Goal: Task Accomplishment & Management: Manage account settings

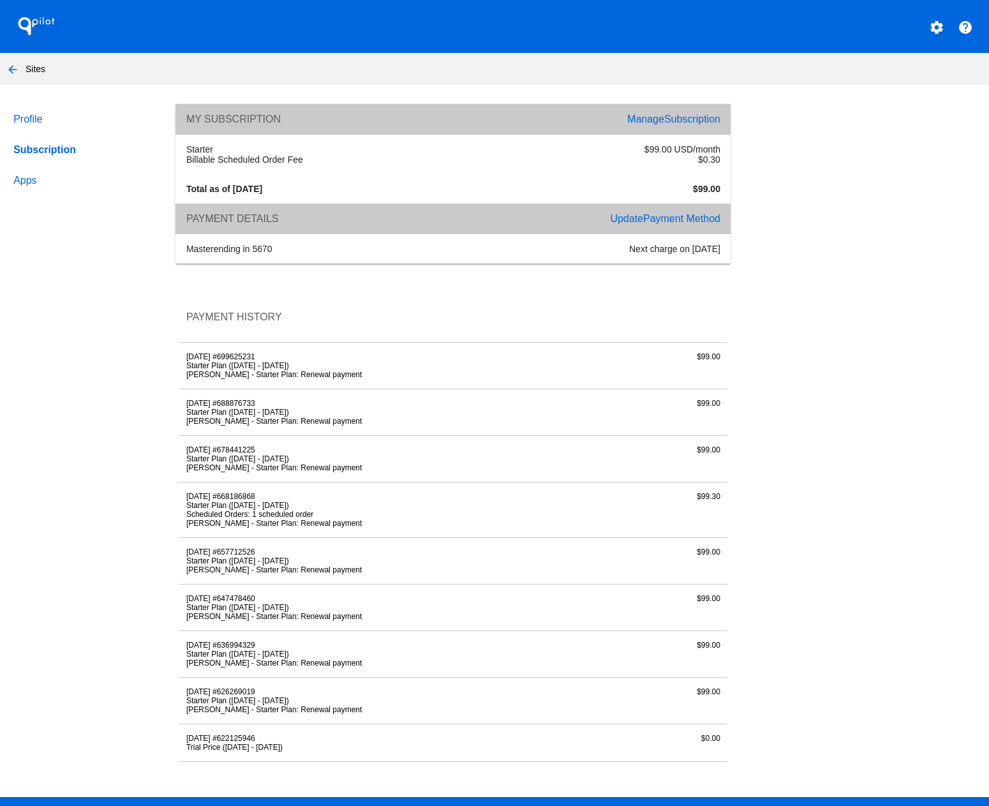
click at [31, 116] on link "Profile" at bounding box center [82, 119] width 143 height 31
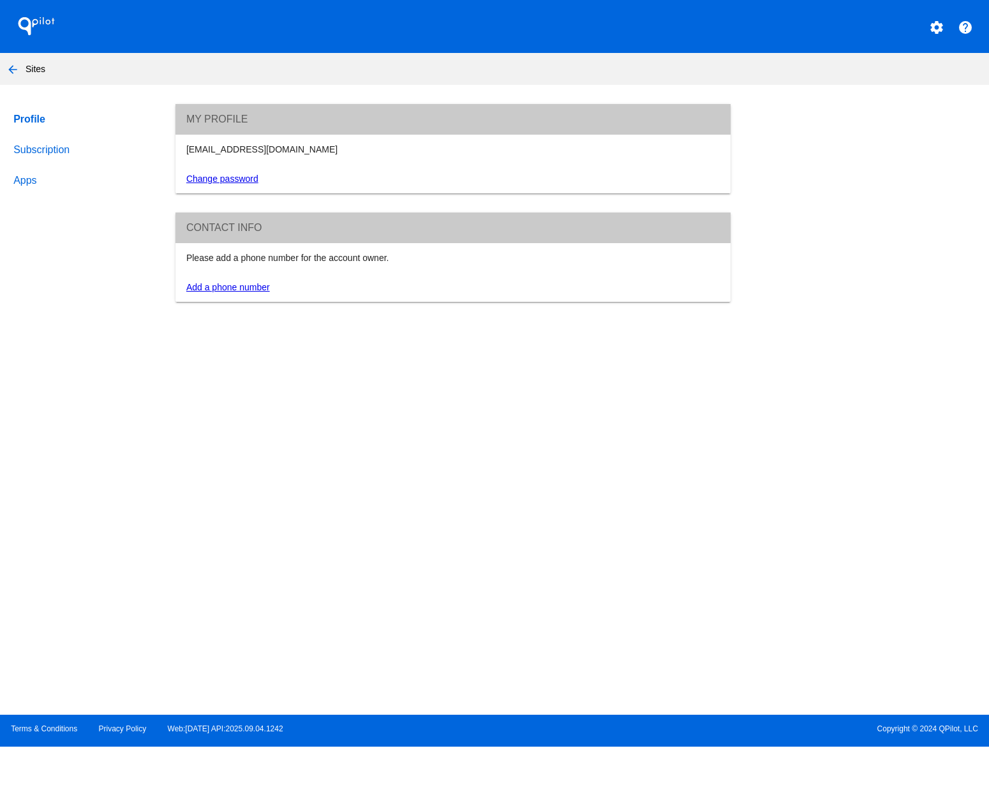
click at [38, 70] on nav "arrow_back Sites" at bounding box center [494, 69] width 989 height 32
click at [11, 68] on mat-icon "arrow_back" at bounding box center [12, 69] width 15 height 15
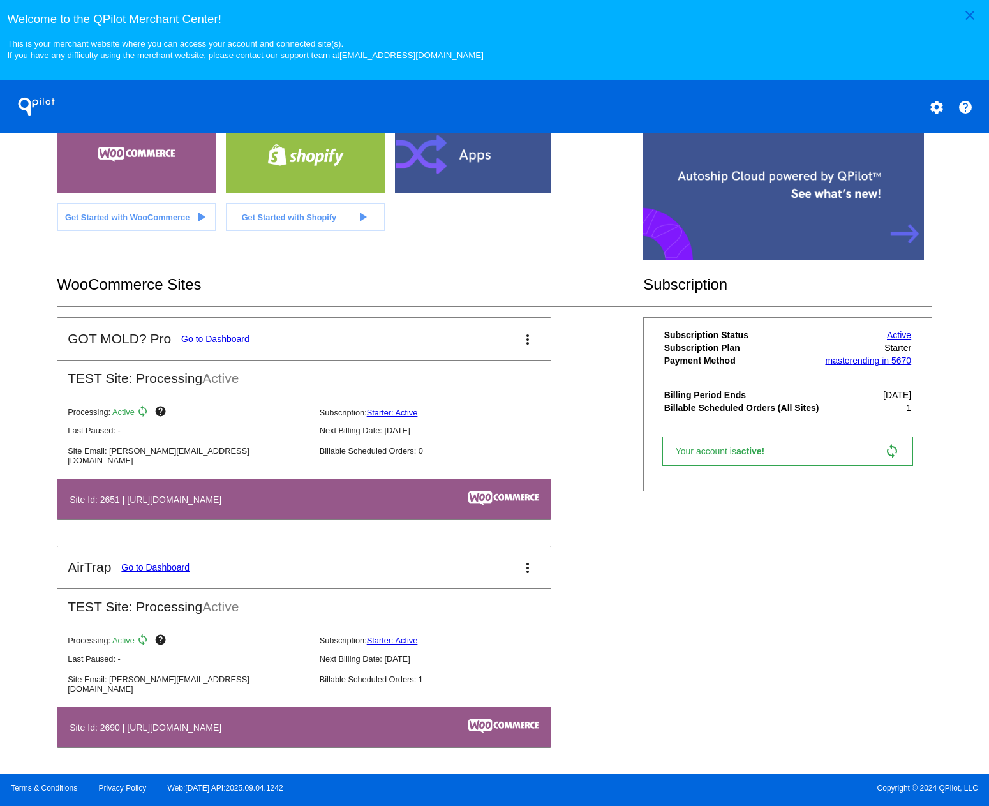
scroll to position [99, 0]
click at [526, 341] on mat-icon "more_vert" at bounding box center [527, 339] width 15 height 15
click at [490, 442] on span "delete site" at bounding box center [480, 438] width 41 height 10
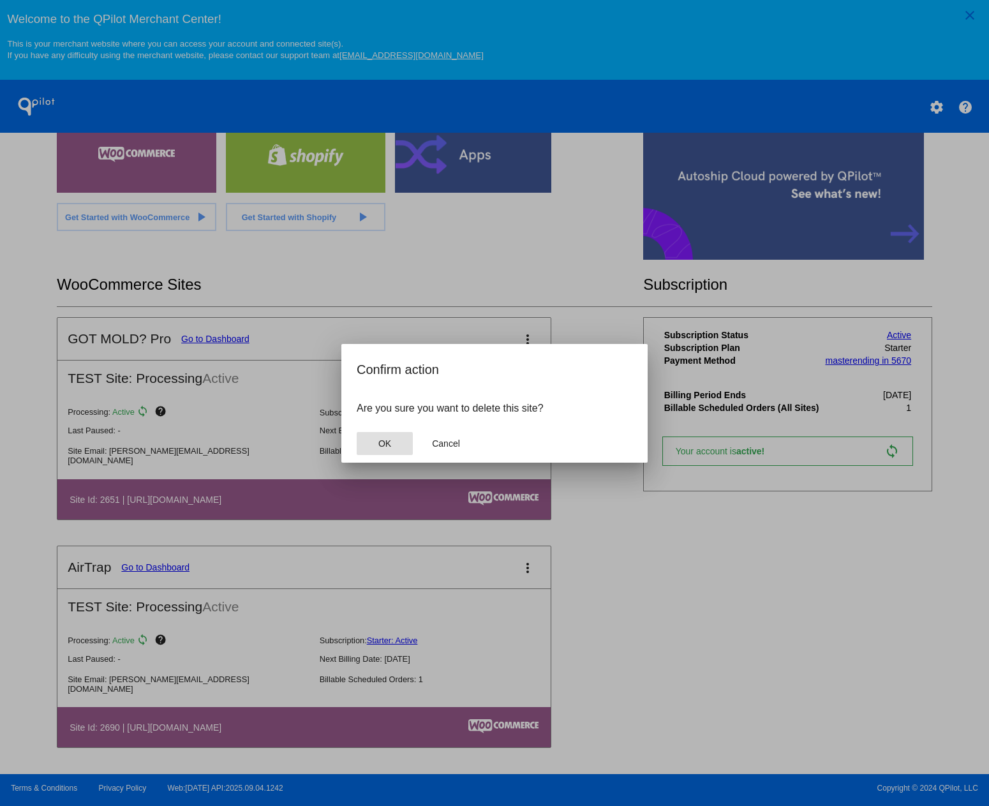
click at [381, 440] on span "OK" at bounding box center [384, 443] width 13 height 10
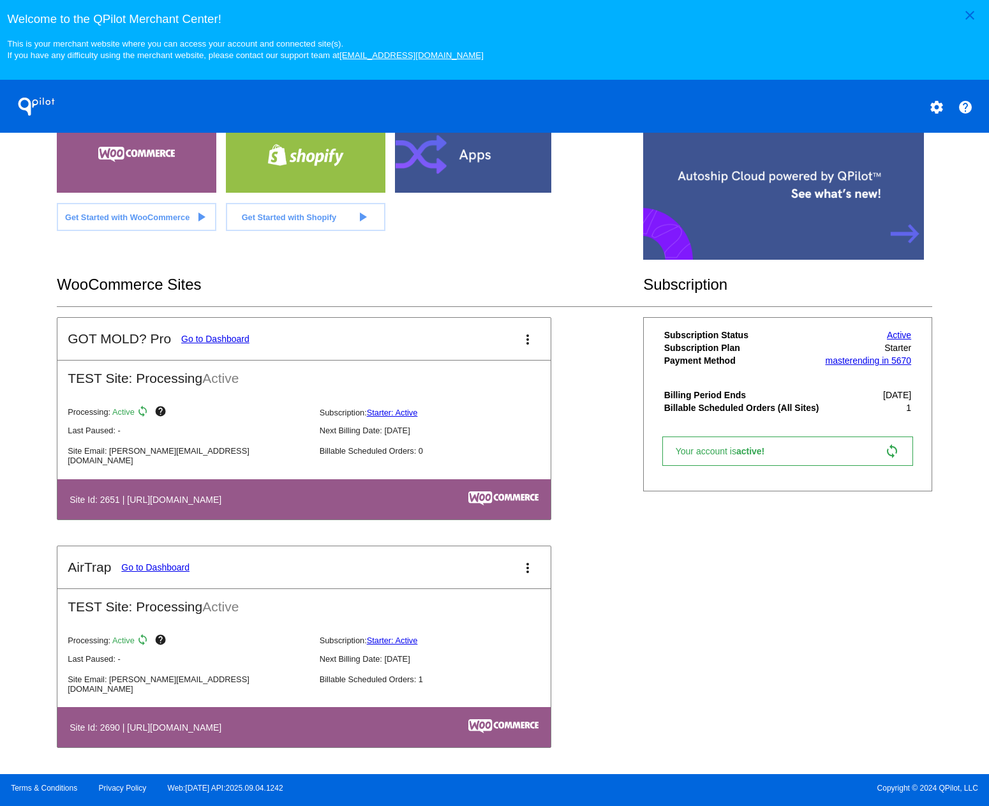
click at [152, 566] on link "Go to Dashboard" at bounding box center [155, 567] width 68 height 10
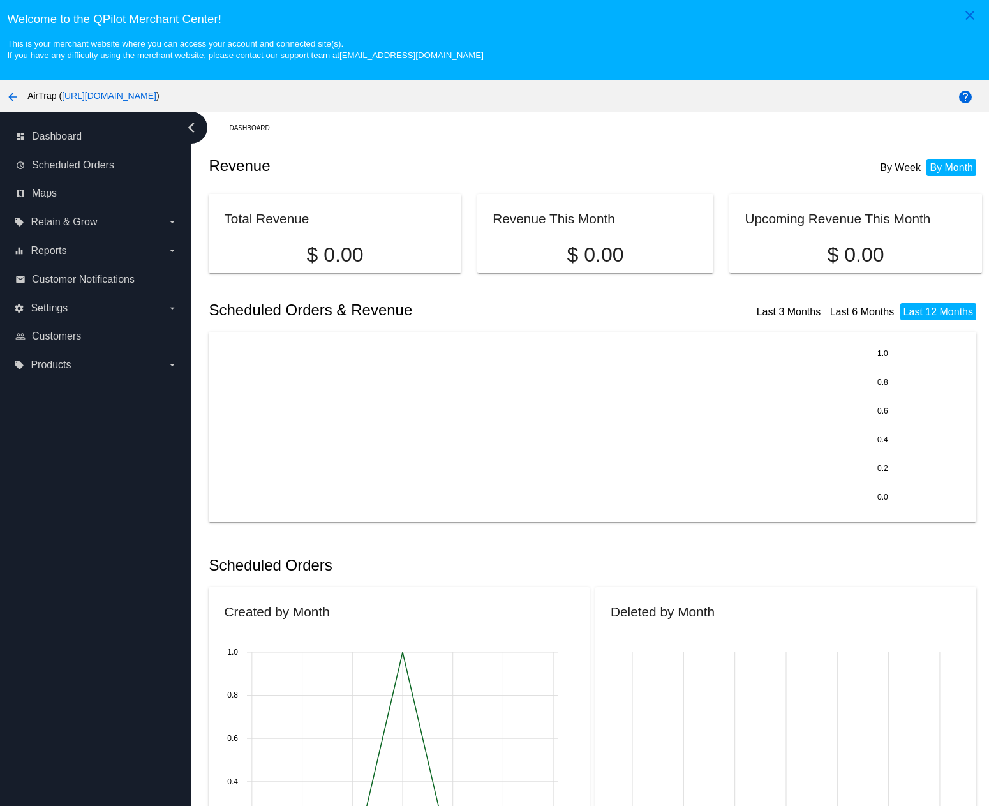
click at [15, 96] on mat-icon "arrow_back" at bounding box center [12, 96] width 15 height 15
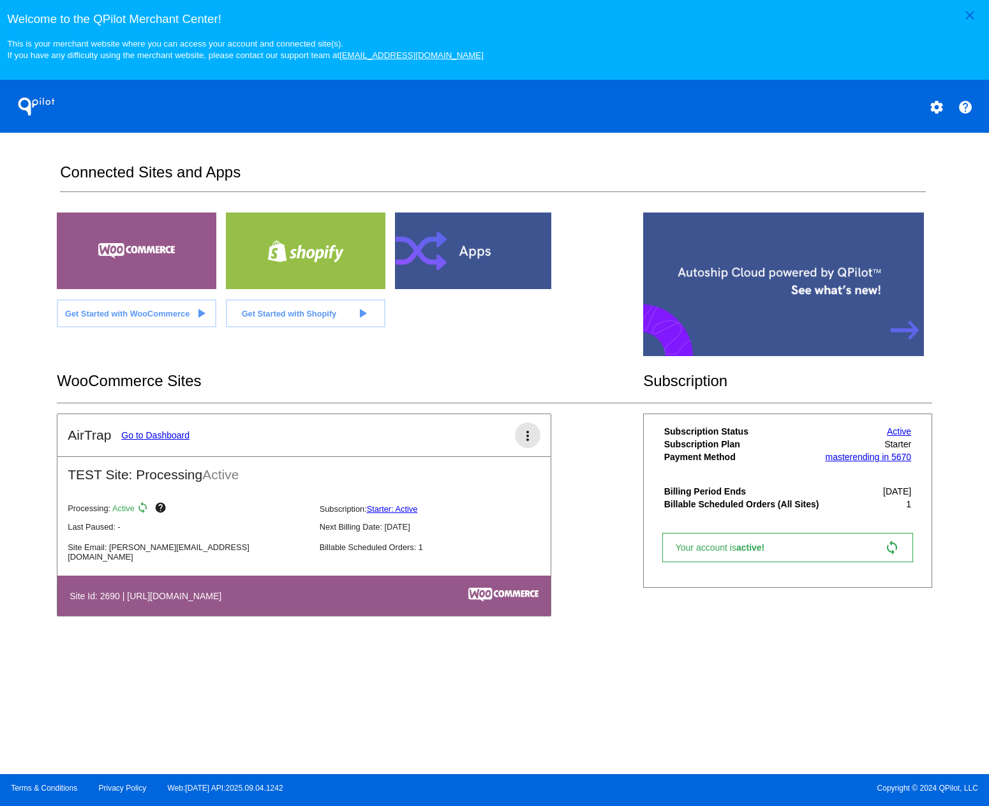
click at [536, 442] on mat-icon "more_vert" at bounding box center [527, 435] width 15 height 15
click at [482, 480] on link "edit edit" at bounding box center [482, 475] width 119 height 31
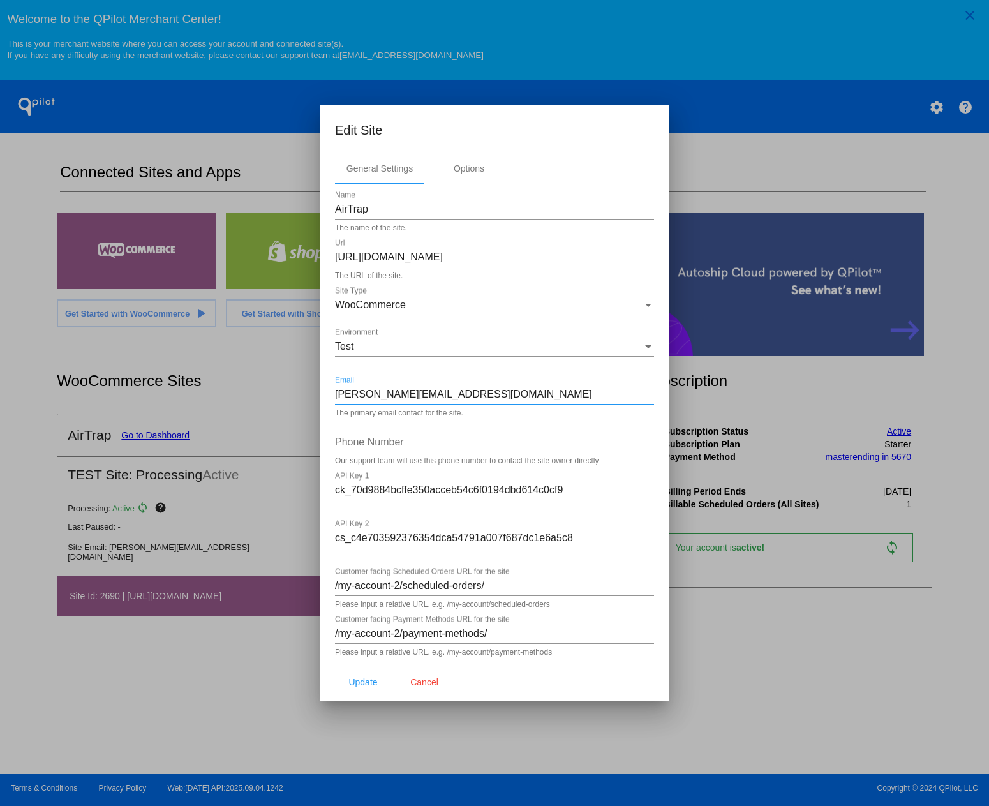
drag, startPoint x: 452, startPoint y: 395, endPoint x: 374, endPoint y: 394, distance: 77.9
click at [370, 395] on input "philippe@gotmold.com" at bounding box center [494, 394] width 319 height 11
click at [374, 396] on input "philippe@gotmold.com" at bounding box center [494, 394] width 319 height 11
drag, startPoint x: 372, startPoint y: 395, endPoint x: 301, endPoint y: 388, distance: 71.8
click at [300, 389] on div "Edit Site General Settings Options AirTrap Name The name of the site. https://a…" at bounding box center [494, 403] width 989 height 806
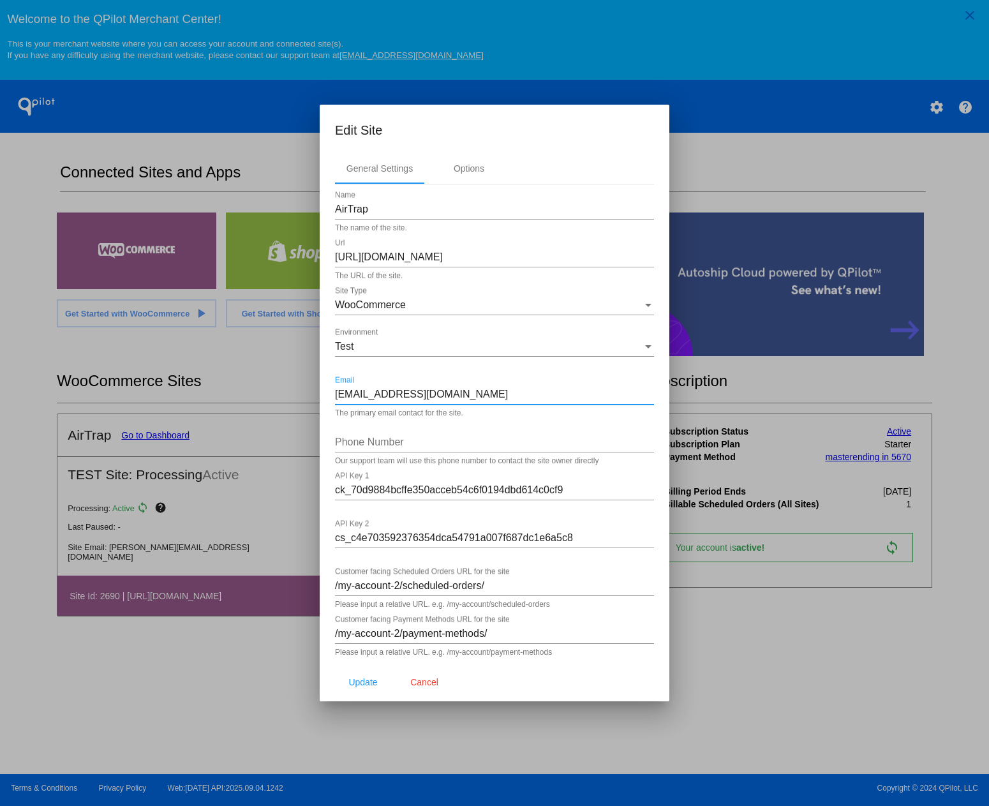
type input "[EMAIL_ADDRESS][DOMAIN_NAME]"
type input "609-731-3604"
click at [367, 682] on span "Update" at bounding box center [362, 682] width 29 height 10
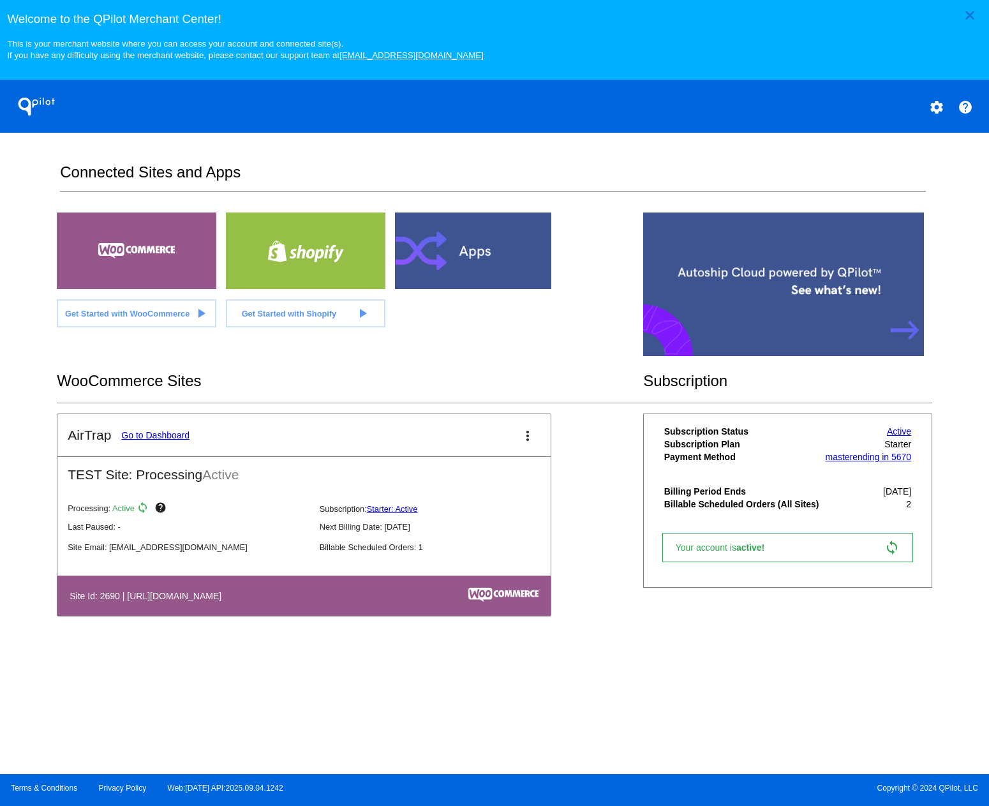
click at [91, 472] on h2 "TEST Site: Processing Active" at bounding box center [303, 470] width 493 height 26
click at [525, 431] on mat-icon "more_vert" at bounding box center [527, 435] width 15 height 15
click at [465, 475] on span "edit" at bounding box center [469, 475] width 17 height 11
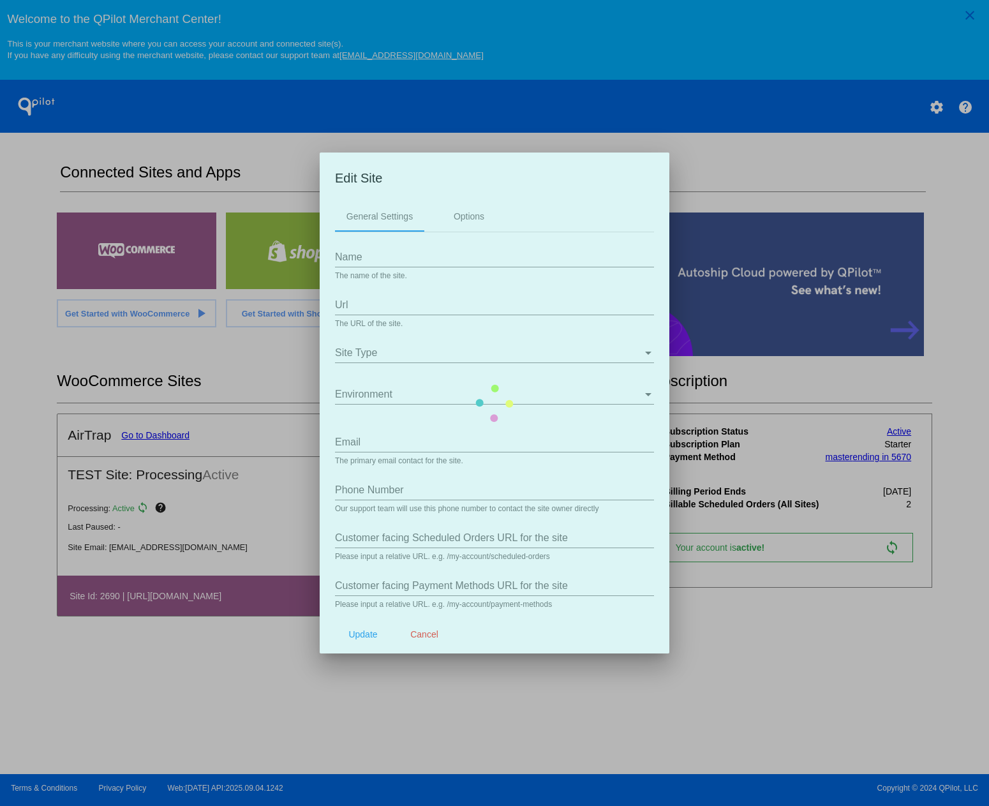
type input "AirTrap"
type input "https://airtrap.us"
type input "[EMAIL_ADDRESS][DOMAIN_NAME]"
type input "609-731-3604"
type input "/my-account-2/scheduled-orders/"
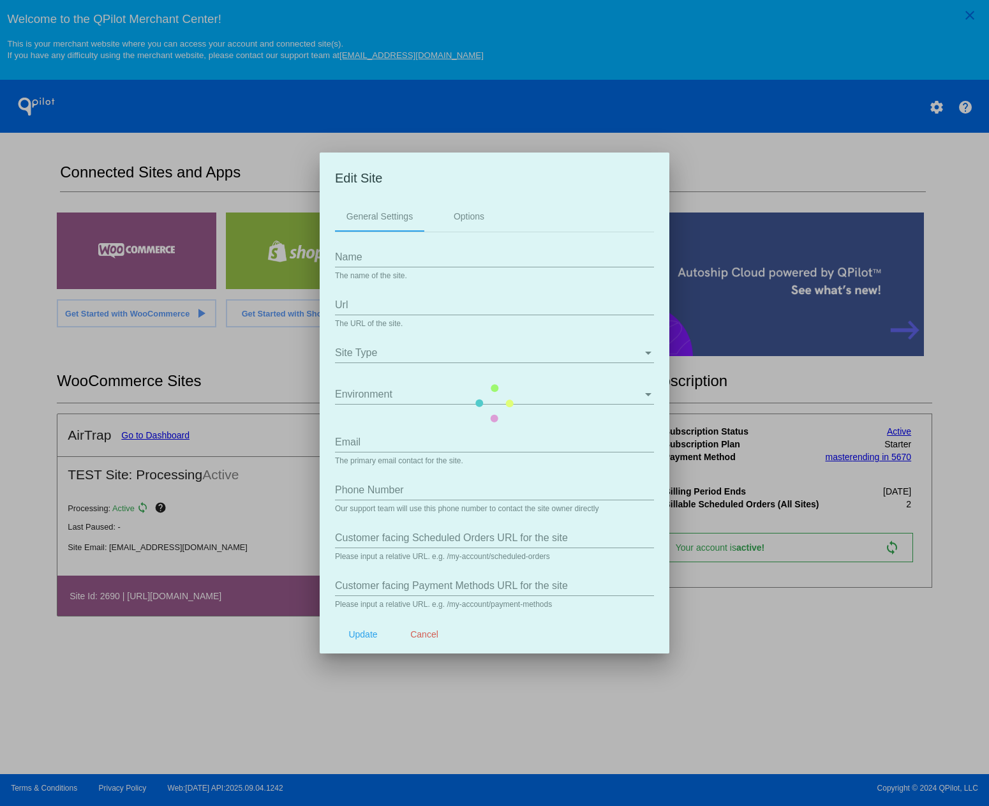
type input "/my-account-2/payment-methods/"
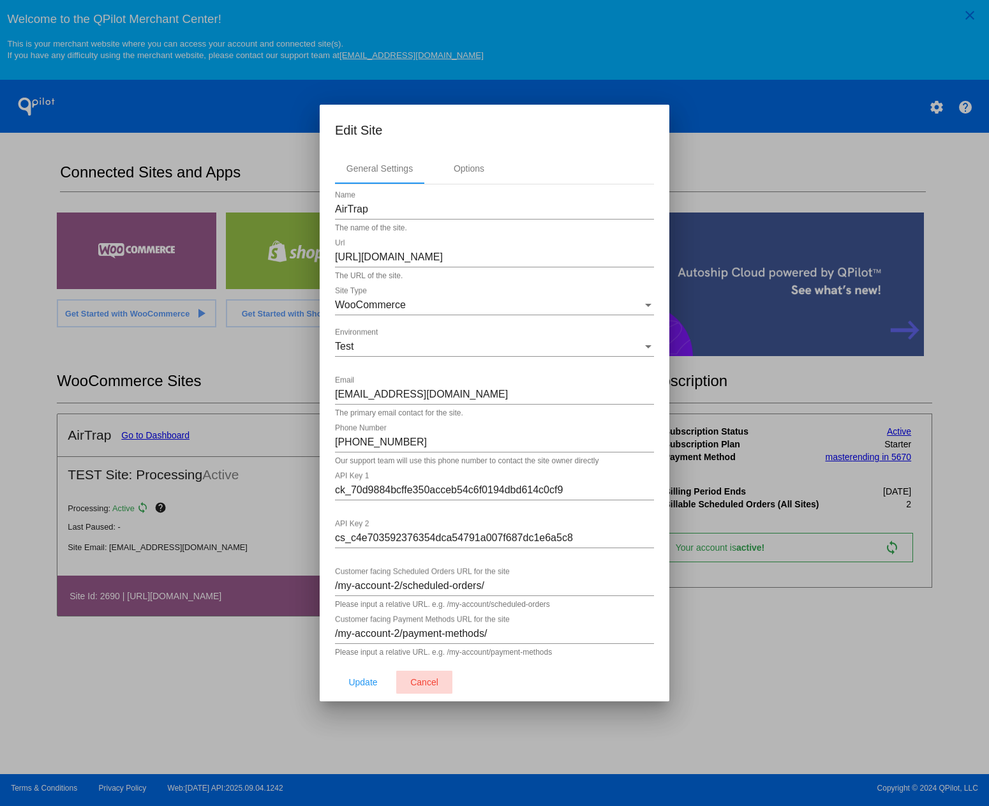
click at [427, 683] on span "Cancel" at bounding box center [424, 682] width 28 height 10
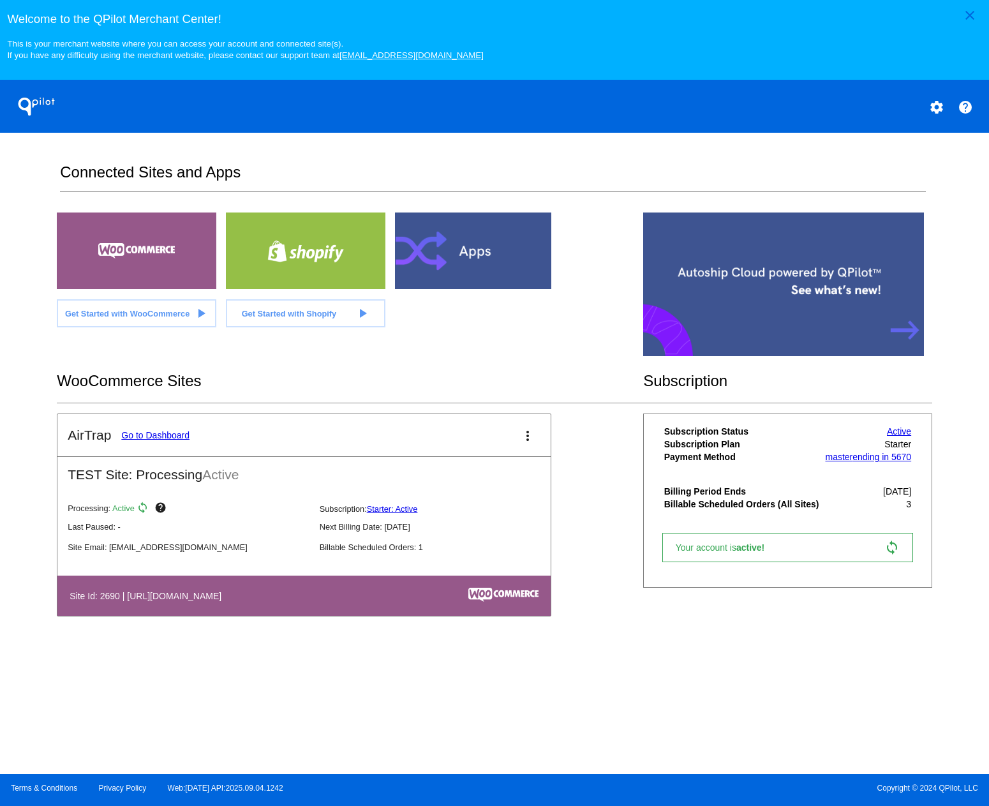
click at [135, 315] on span "Get Started with WooCommerce" at bounding box center [127, 314] width 124 height 10
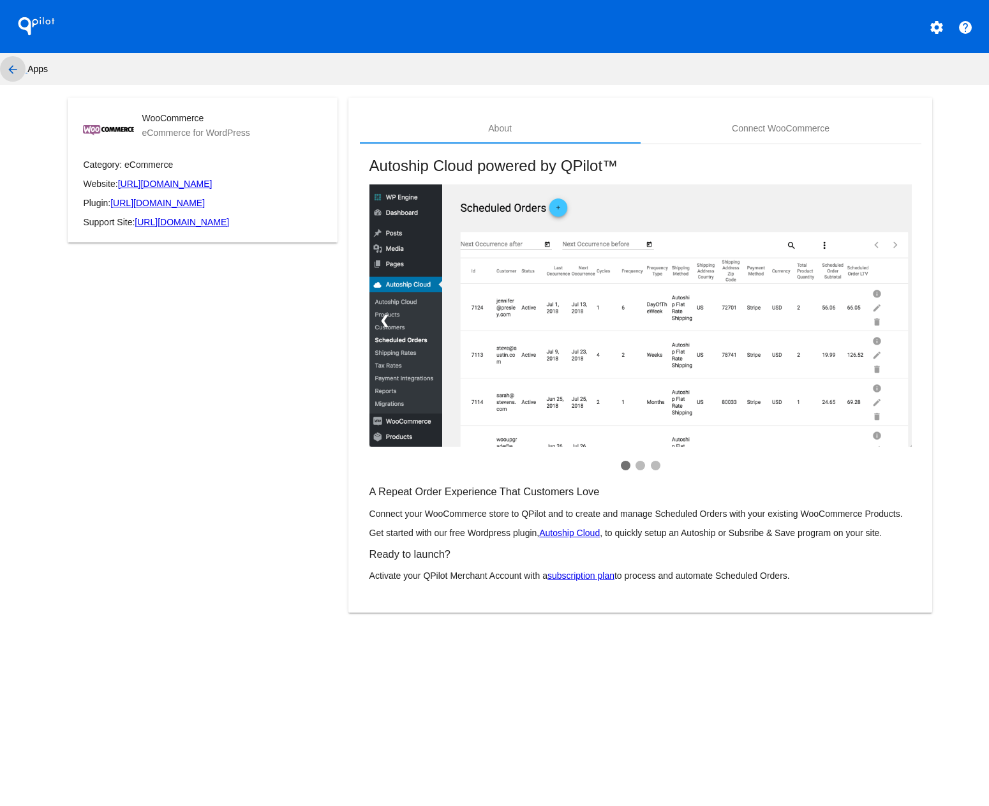
click at [13, 68] on mat-icon "arrow_back" at bounding box center [12, 69] width 15 height 15
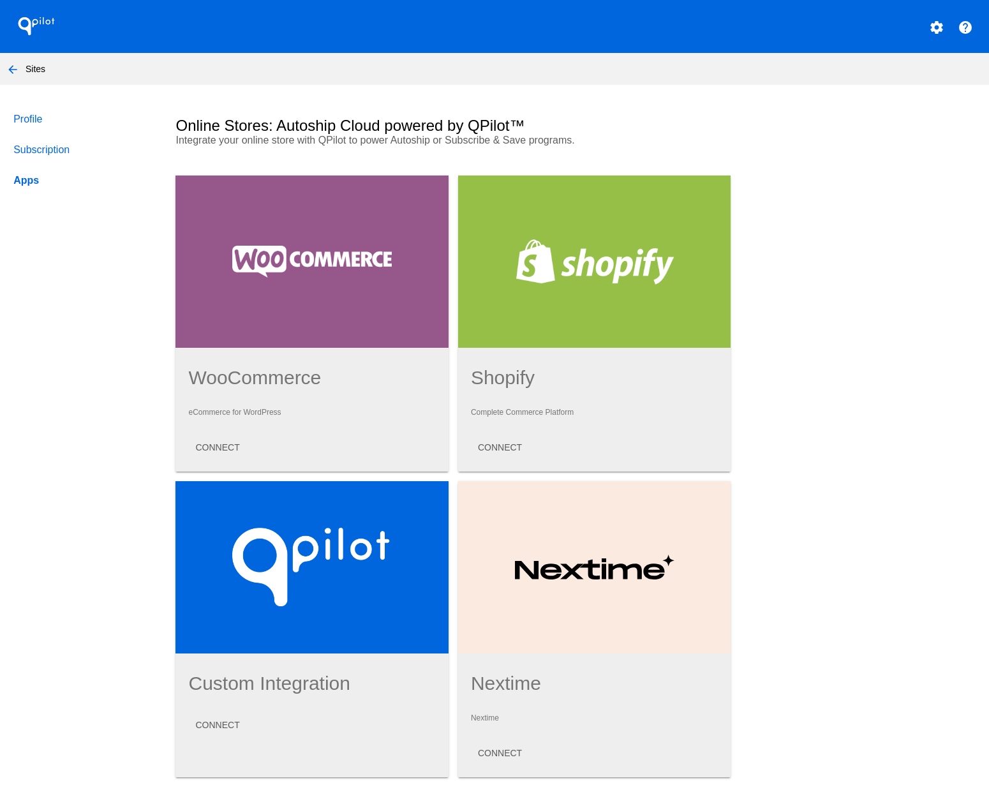
click at [36, 112] on link "Profile" at bounding box center [82, 119] width 143 height 31
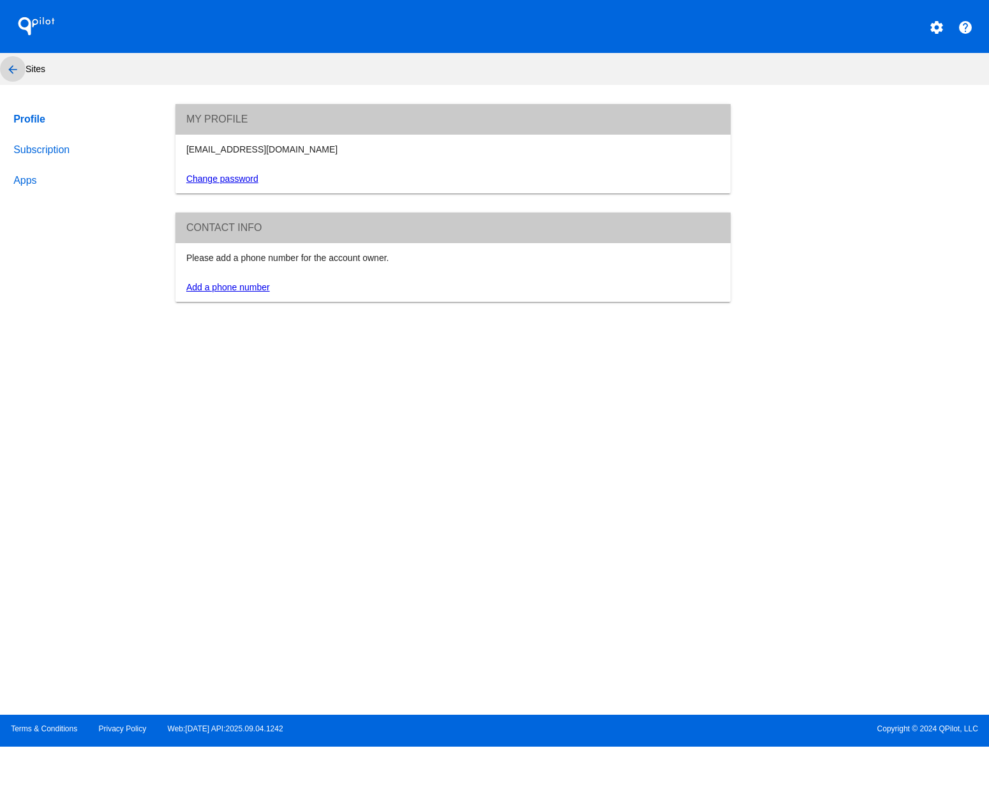
click at [10, 65] on mat-icon "arrow_back" at bounding box center [12, 69] width 15 height 15
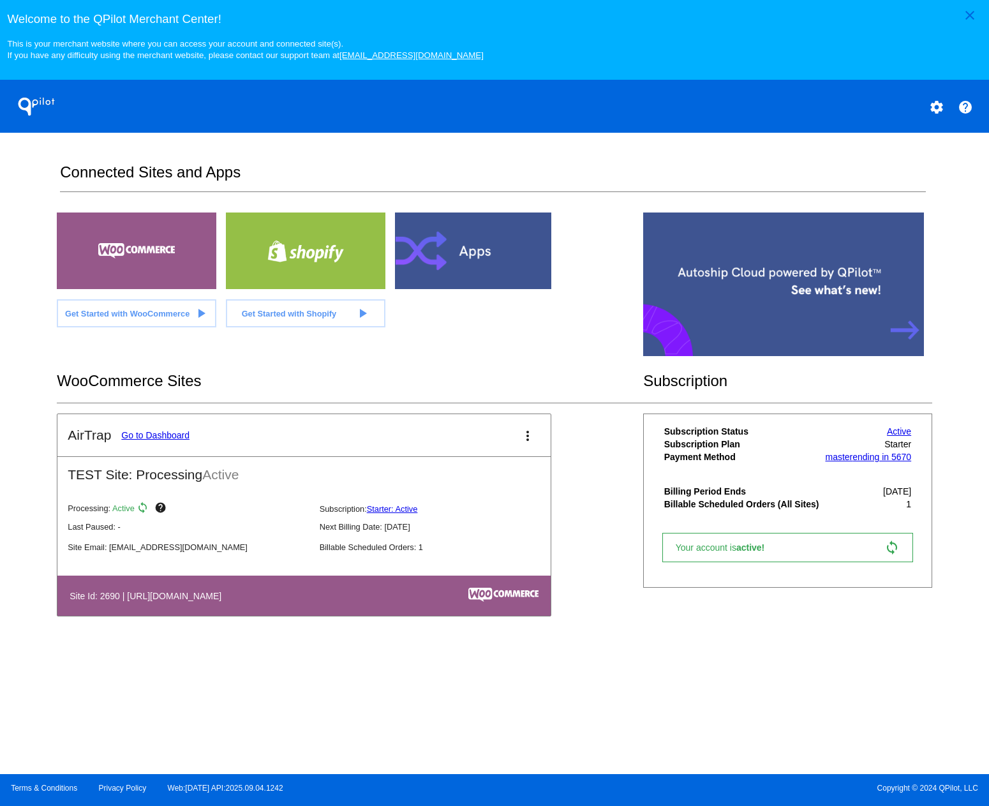
click at [968, 15] on mat-icon "close" at bounding box center [970, 15] width 15 height 15
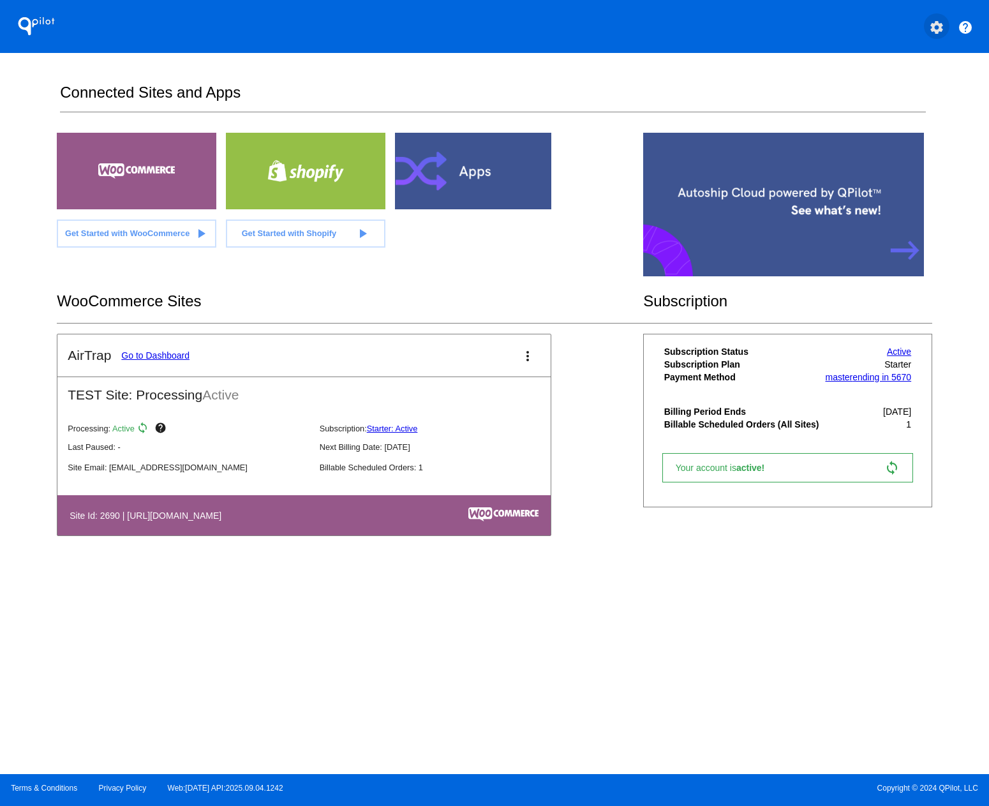
click at [936, 27] on mat-icon "settings" at bounding box center [936, 27] width 15 height 15
click at [731, 79] on div at bounding box center [494, 403] width 989 height 806
click at [142, 165] on div at bounding box center [137, 171] width 160 height 77
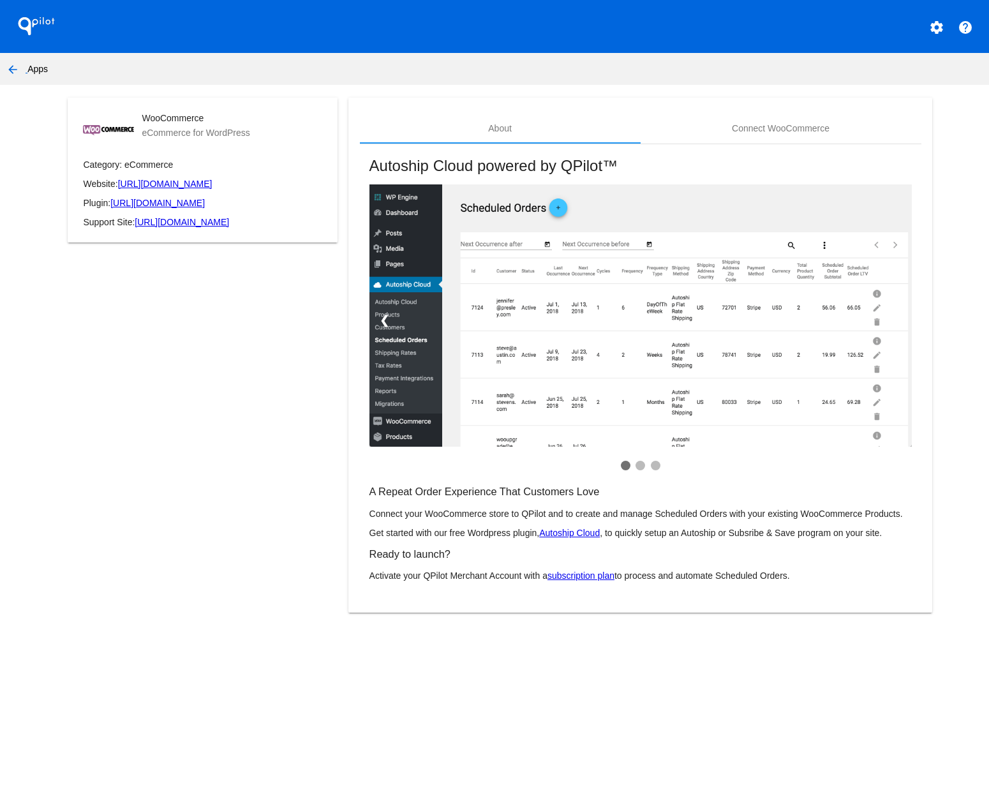
click at [11, 66] on mat-icon "arrow_back" at bounding box center [12, 69] width 15 height 15
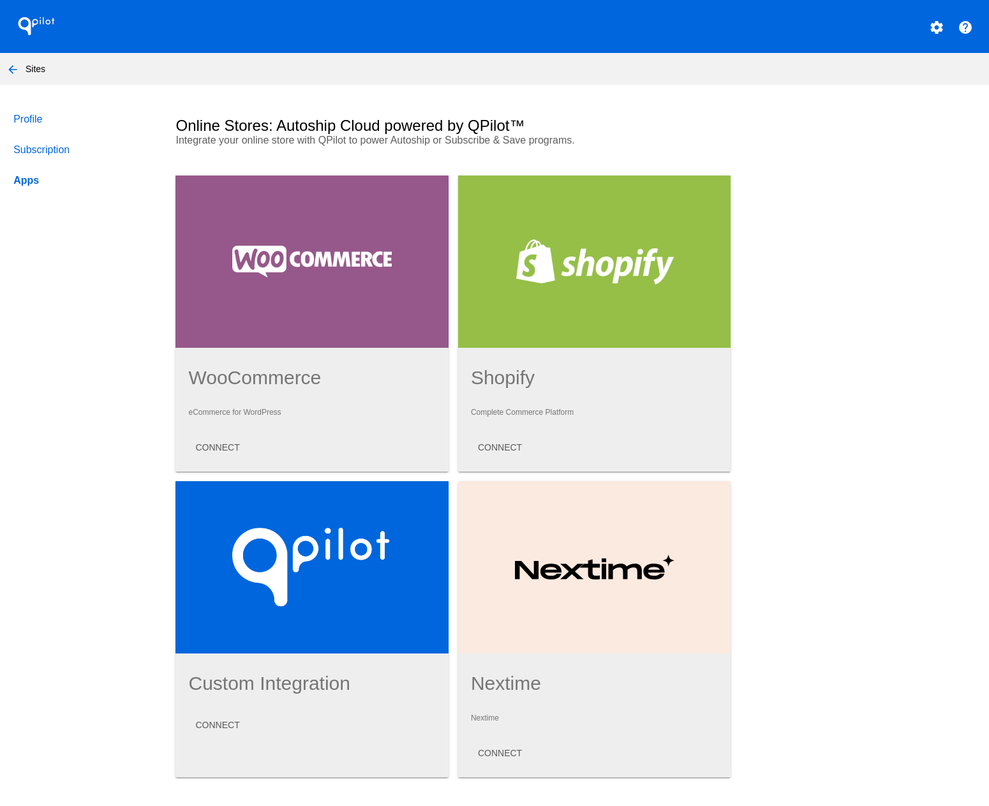
click at [322, 275] on div at bounding box center [312, 262] width 273 height 172
click at [224, 446] on span "CONNECT" at bounding box center [217, 447] width 44 height 10
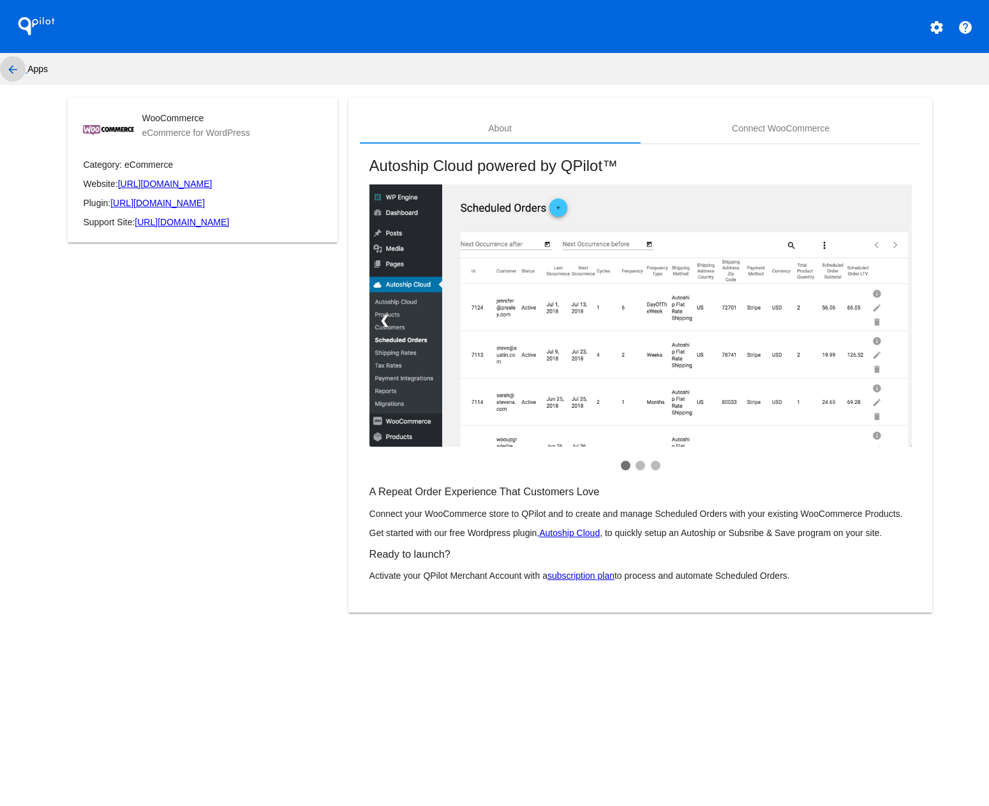
click at [11, 69] on mat-icon "arrow_back" at bounding box center [12, 69] width 15 height 15
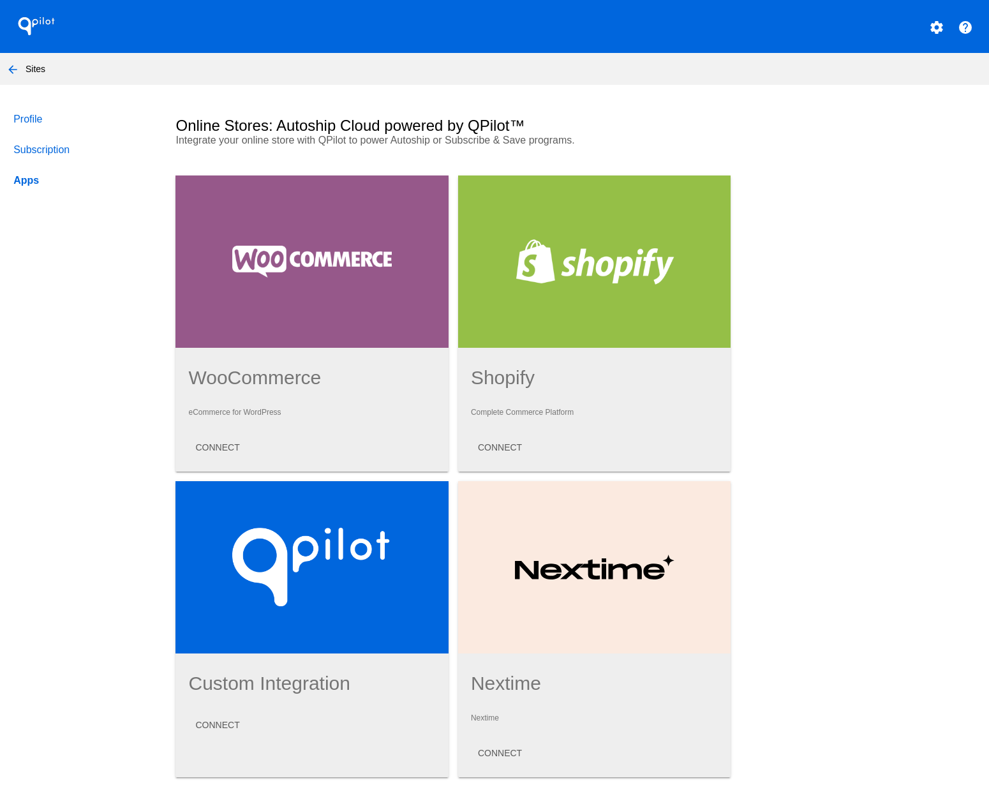
click at [8, 66] on mat-icon "arrow_back" at bounding box center [12, 69] width 15 height 15
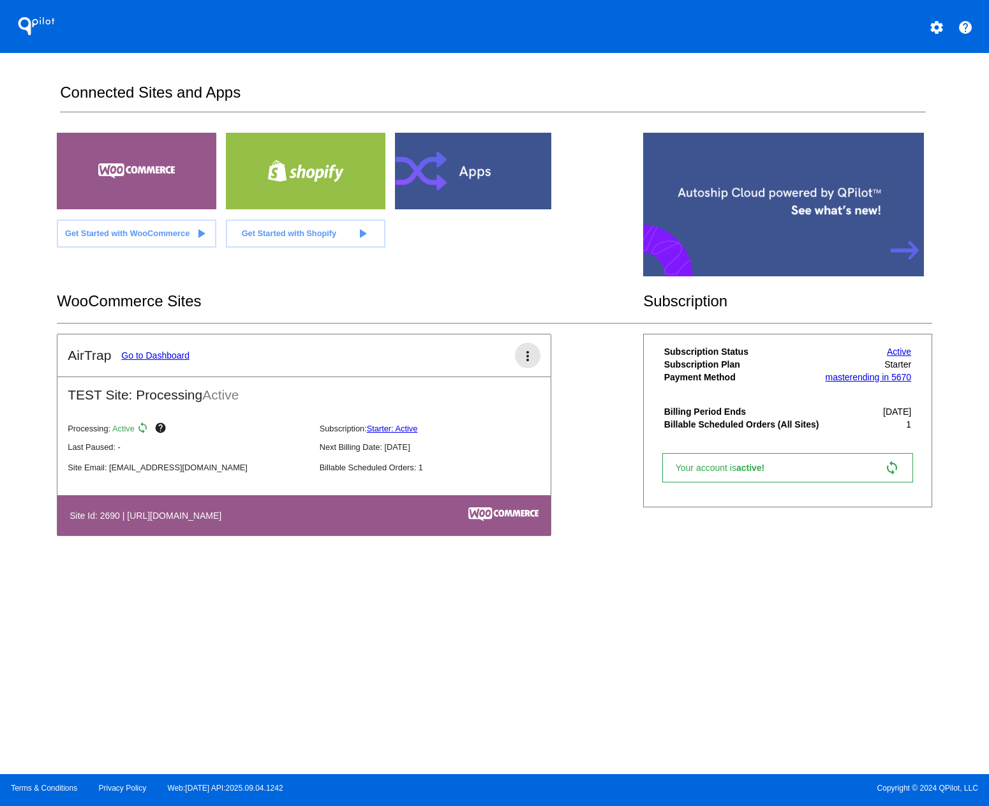
click at [526, 355] on mat-icon "more_vert" at bounding box center [527, 355] width 15 height 15
click at [472, 399] on span "edit" at bounding box center [469, 394] width 17 height 11
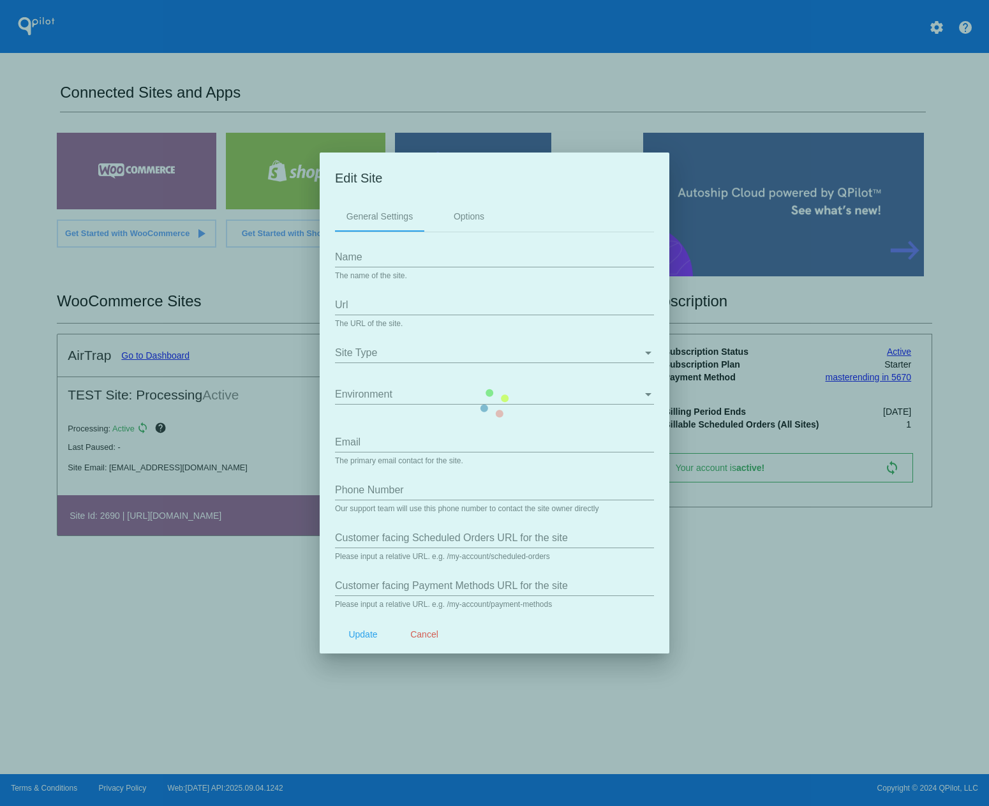
type input "AirTrap"
type input "https://airtrap.us"
type input "[EMAIL_ADDRESS][DOMAIN_NAME]"
type input "609-731-3604"
type input "/my-account-2/scheduled-orders/"
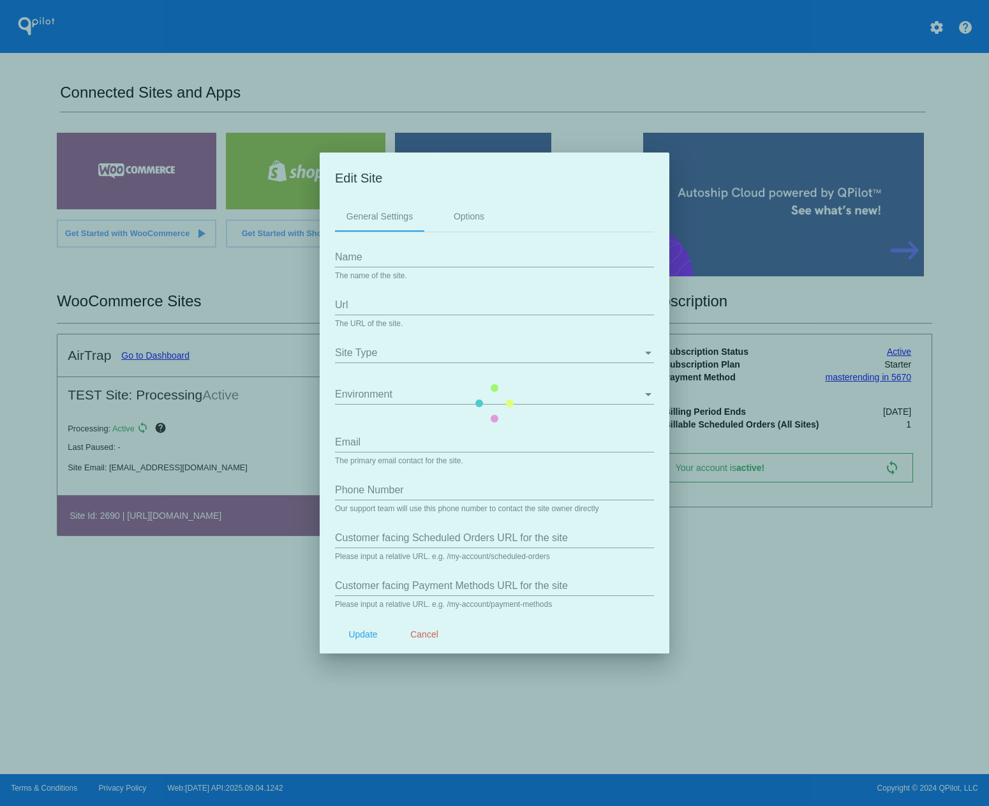
type input "/my-account-2/payment-methods/"
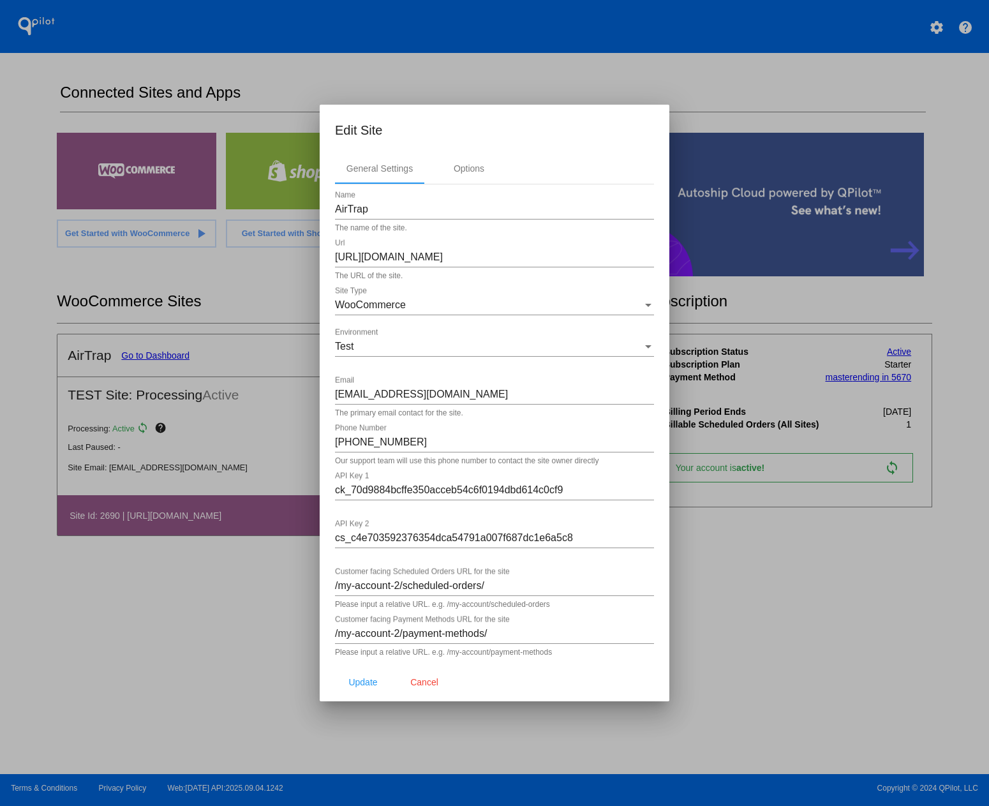
click at [654, 347] on mat-dialog-content "General Settings Options AirTrap Name The name of the site. https://airtrap.us …" at bounding box center [495, 408] width 350 height 510
click at [643, 347] on div "Environment" at bounding box center [648, 346] width 11 height 11
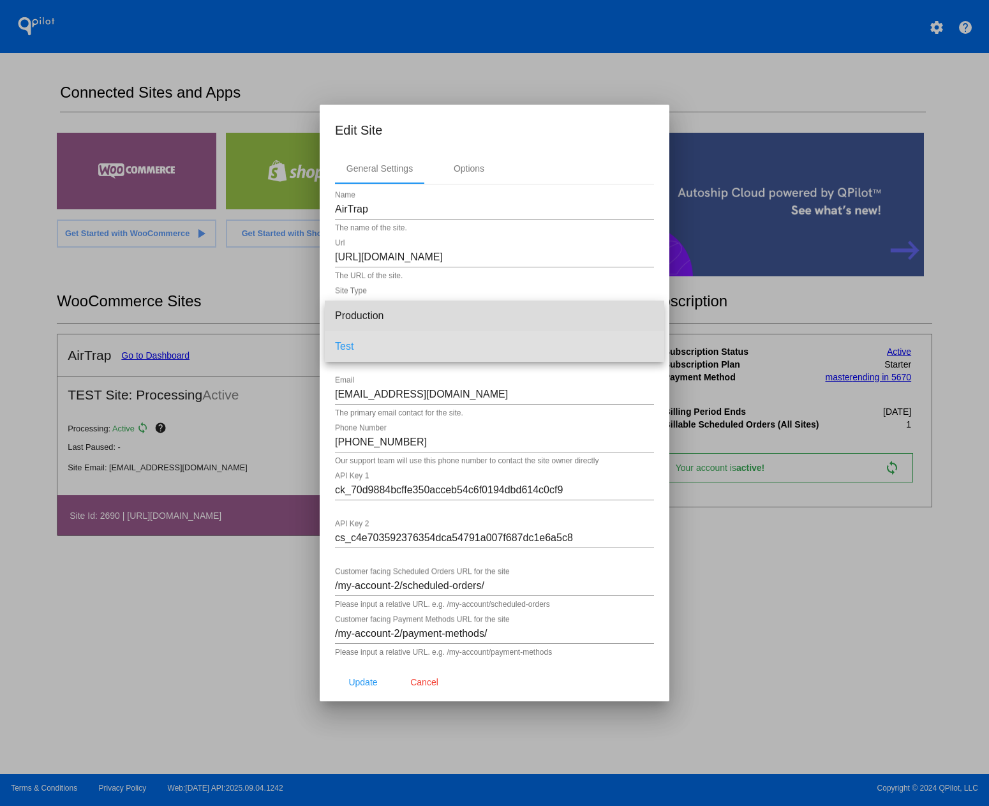
click at [504, 315] on span "Production" at bounding box center [494, 316] width 319 height 31
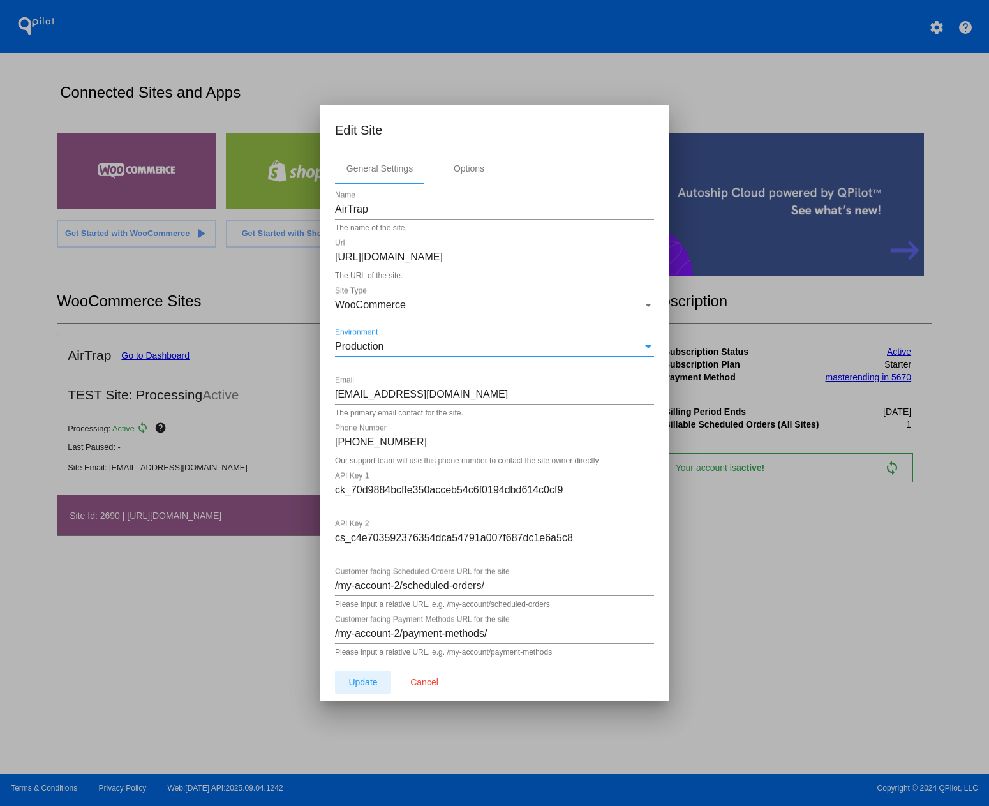
click at [373, 680] on span "Update" at bounding box center [362, 682] width 29 height 10
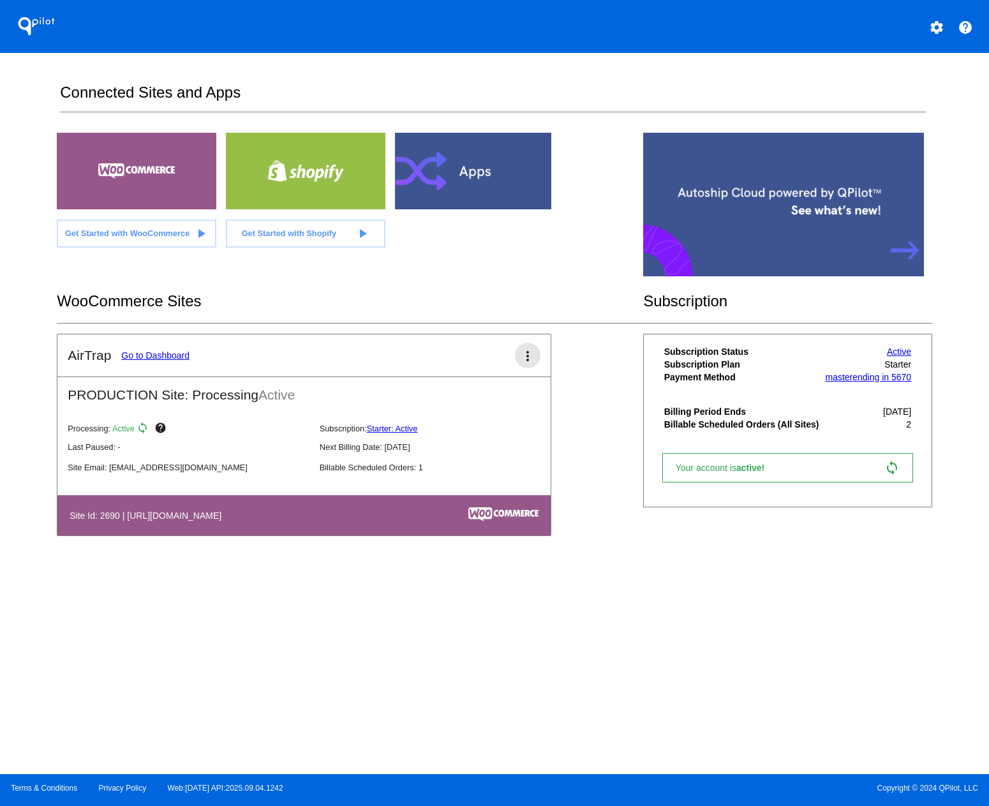
click at [520, 359] on button "more_vert" at bounding box center [528, 356] width 26 height 26
click at [477, 393] on span "edit" at bounding box center [469, 394] width 17 height 11
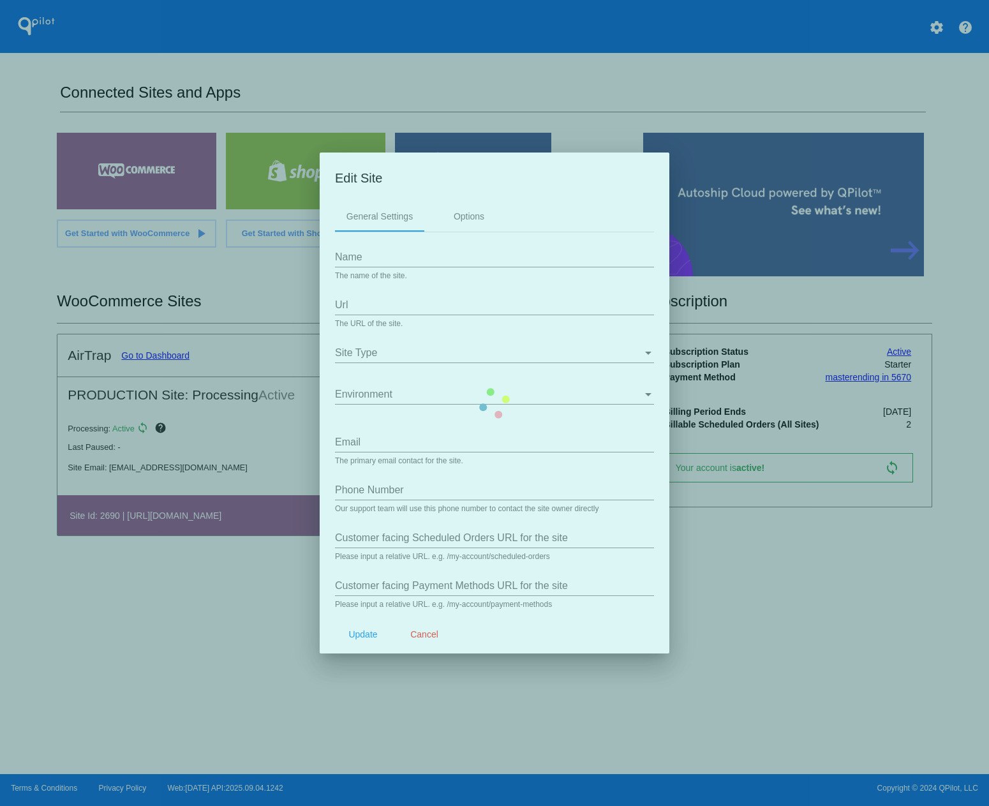
type input "AirTrap"
type input "https://airtrap.us"
type input "[EMAIL_ADDRESS][DOMAIN_NAME]"
type input "609-731-3604"
type input "/my-account-2/scheduled-orders/"
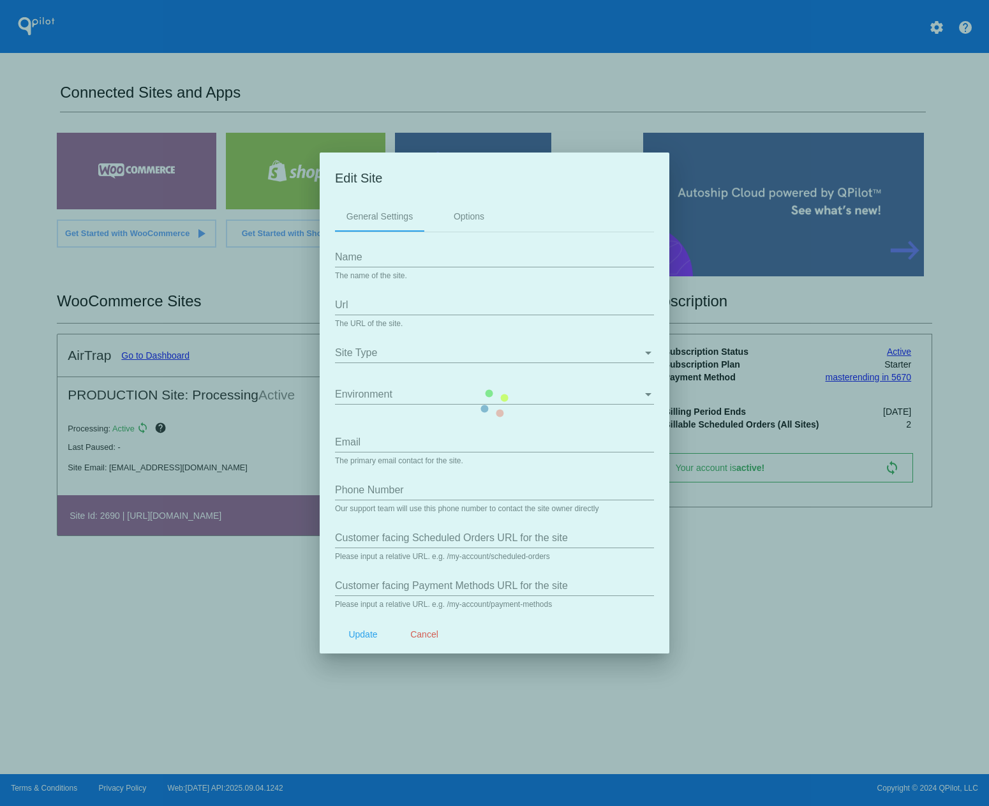
type input "/my-account-2/payment-methods/"
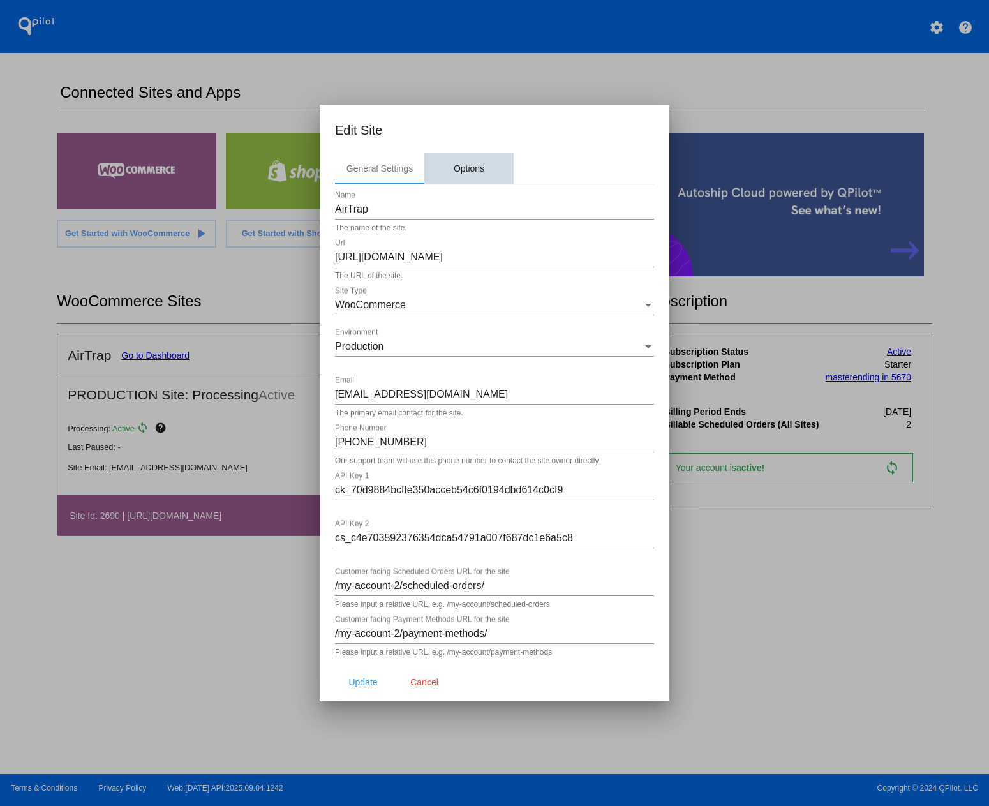
click at [468, 165] on div "Options" at bounding box center [469, 168] width 31 height 10
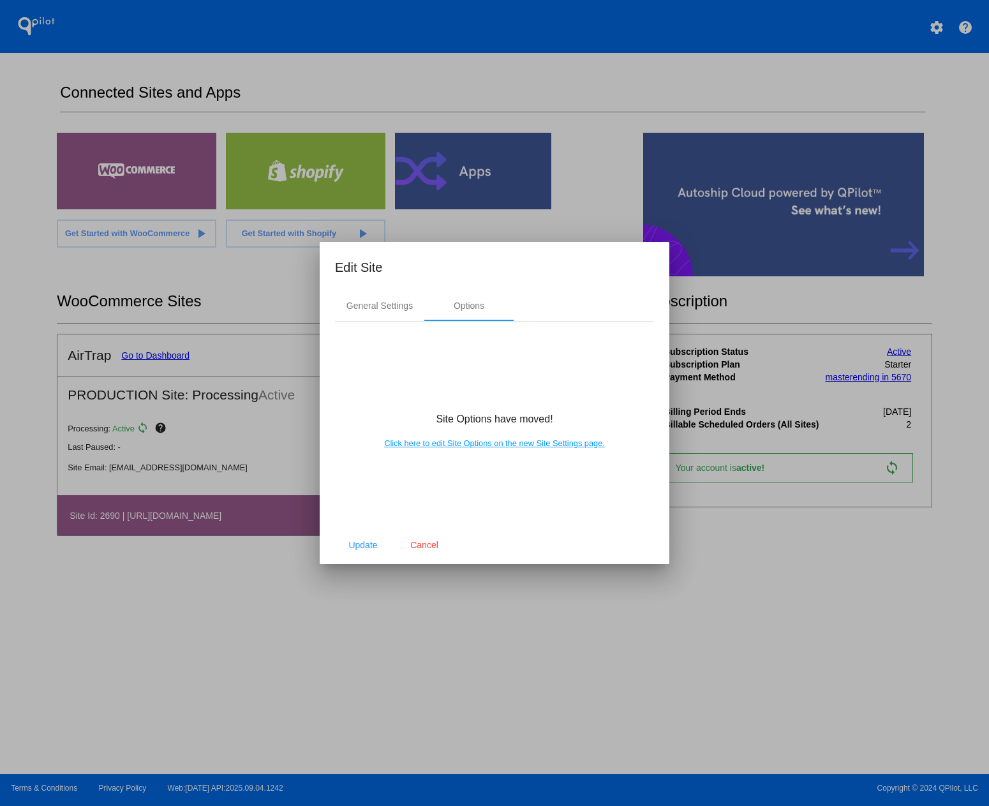
click at [513, 445] on link "Click here to edit Site Options on the new Site Settings page." at bounding box center [494, 443] width 221 height 10
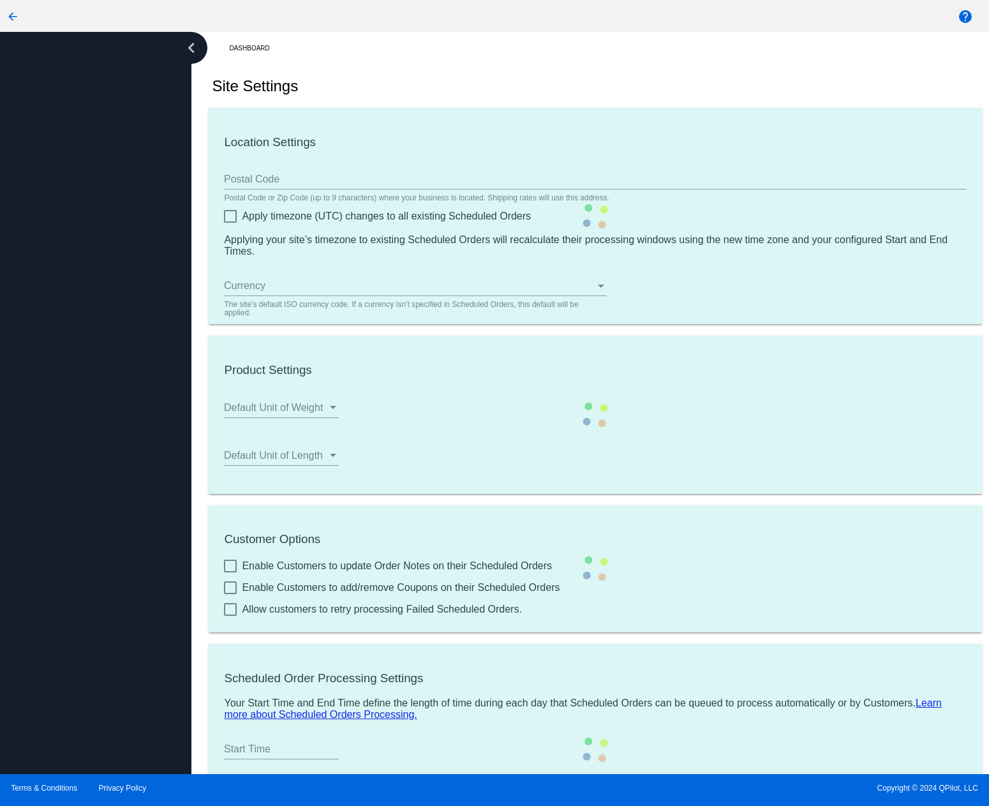
type input "00:00"
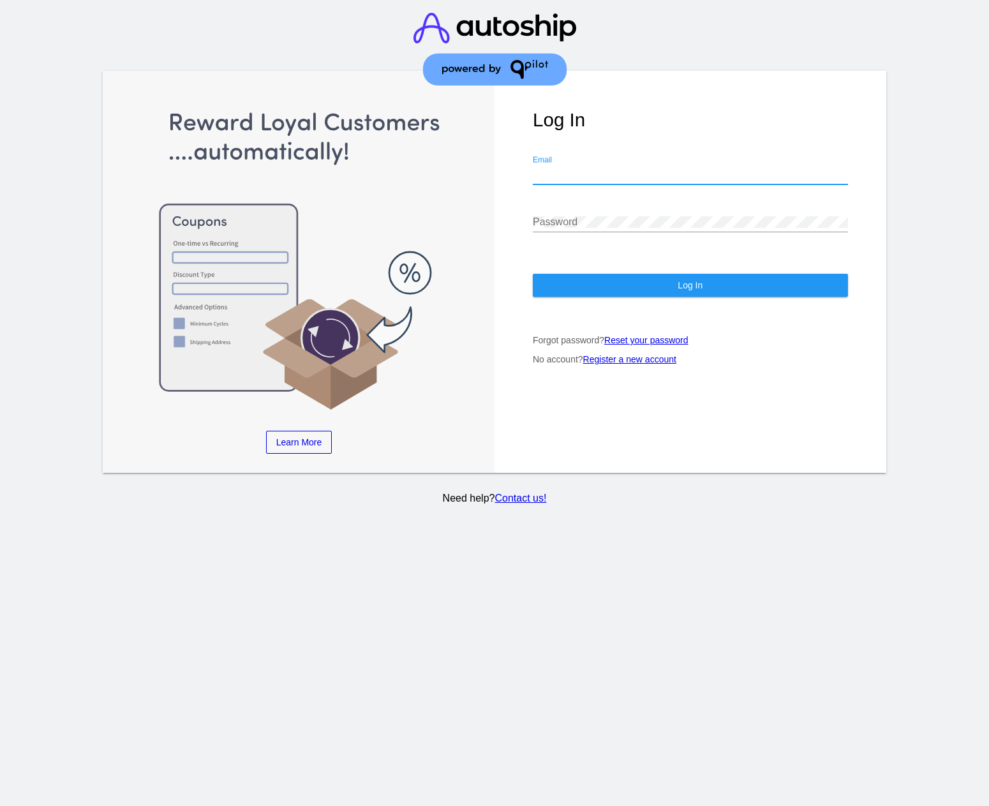
type input "[EMAIL_ADDRESS][DOMAIN_NAME]"
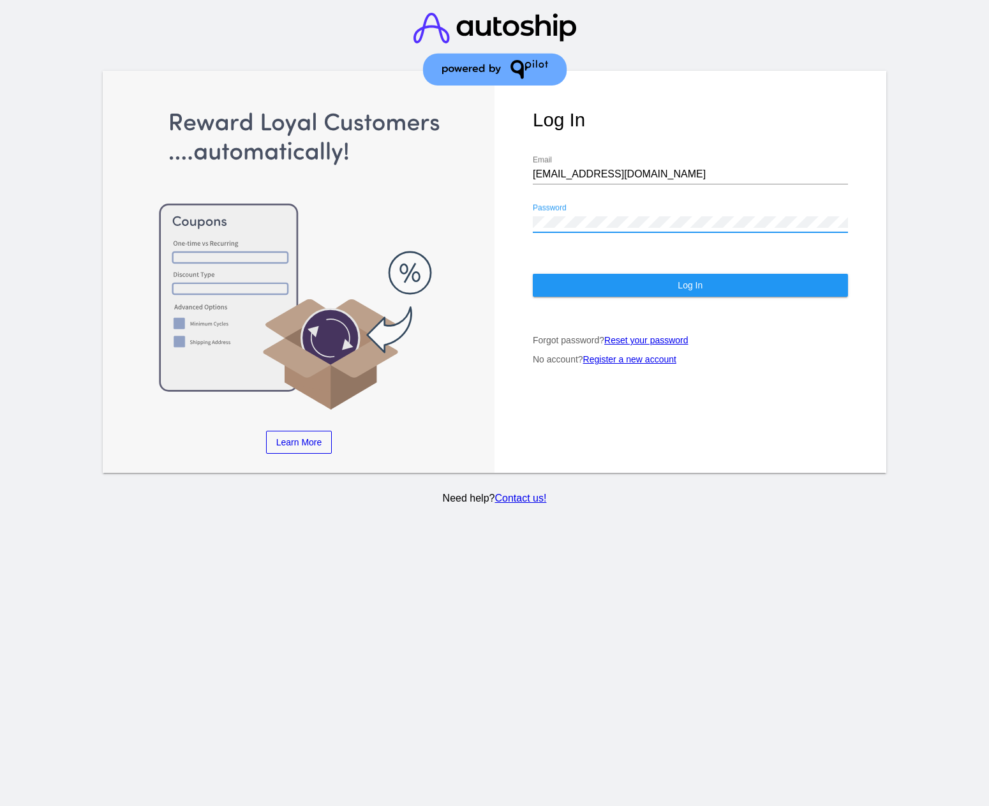
click at [675, 285] on button "Log In" at bounding box center [690, 285] width 315 height 23
